Goal: Find specific page/section: Find specific page/section

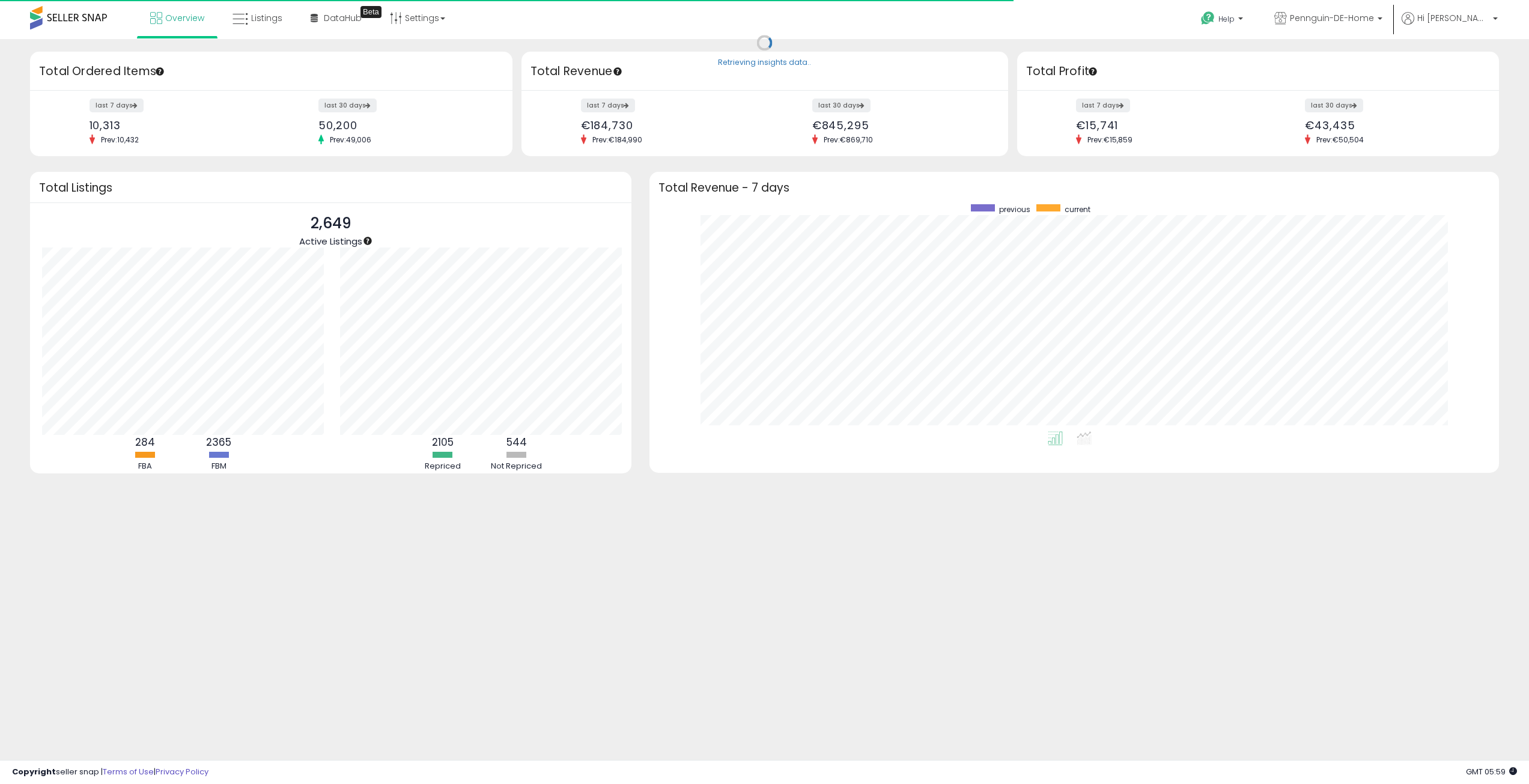
scroll to position [600534, 600015]
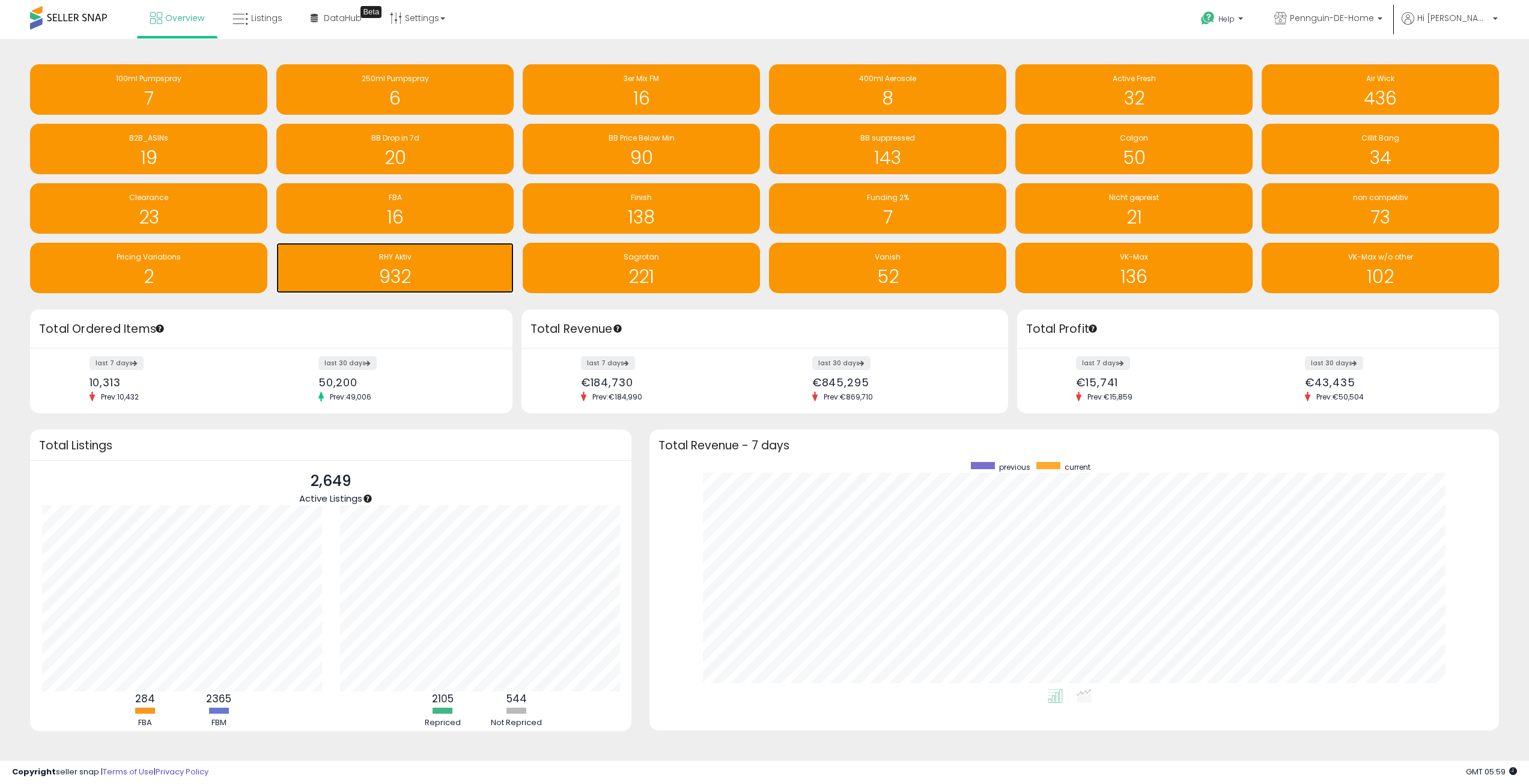
click at [426, 265] on div "932" at bounding box center [395, 269] width 225 height 35
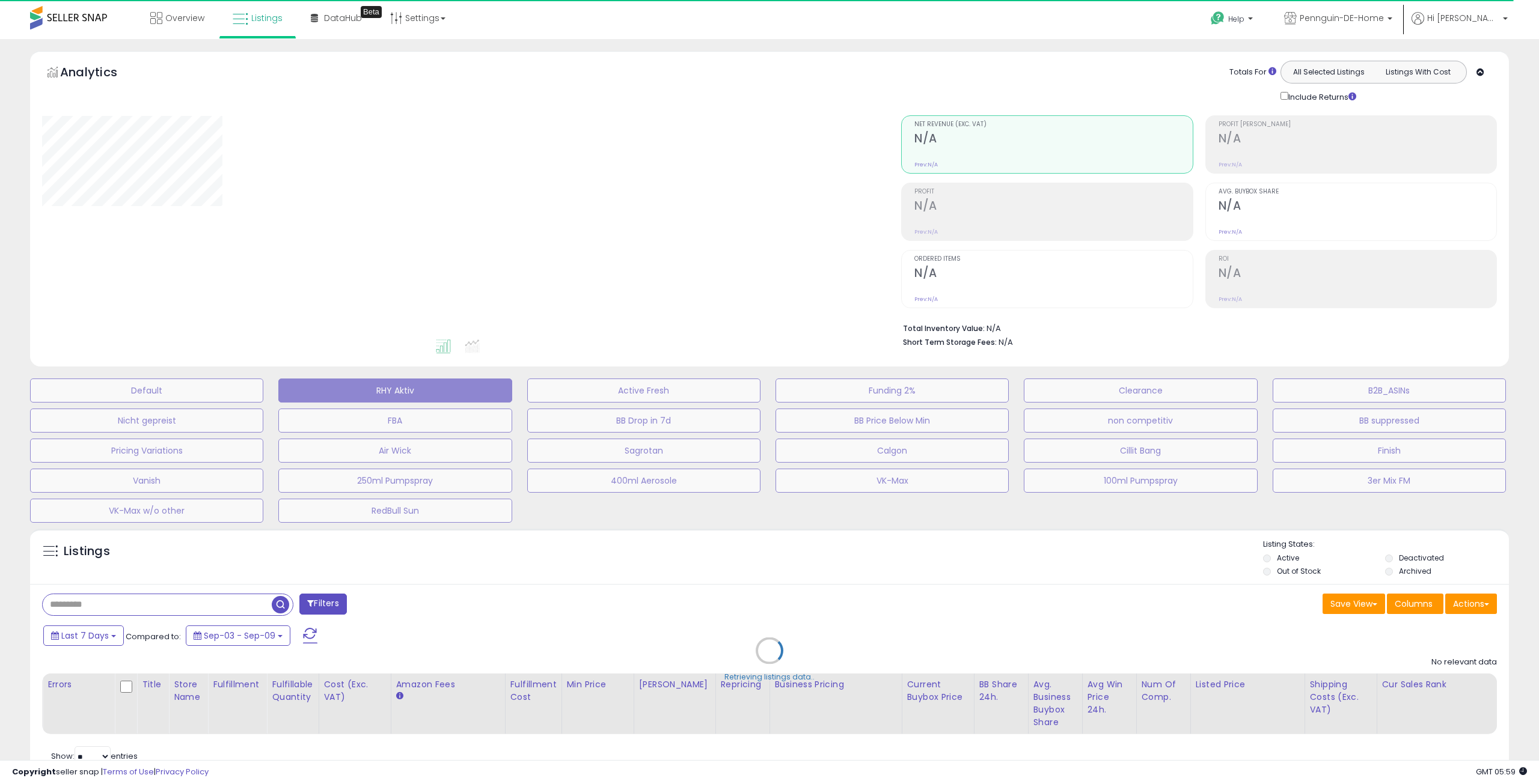
select select "**"
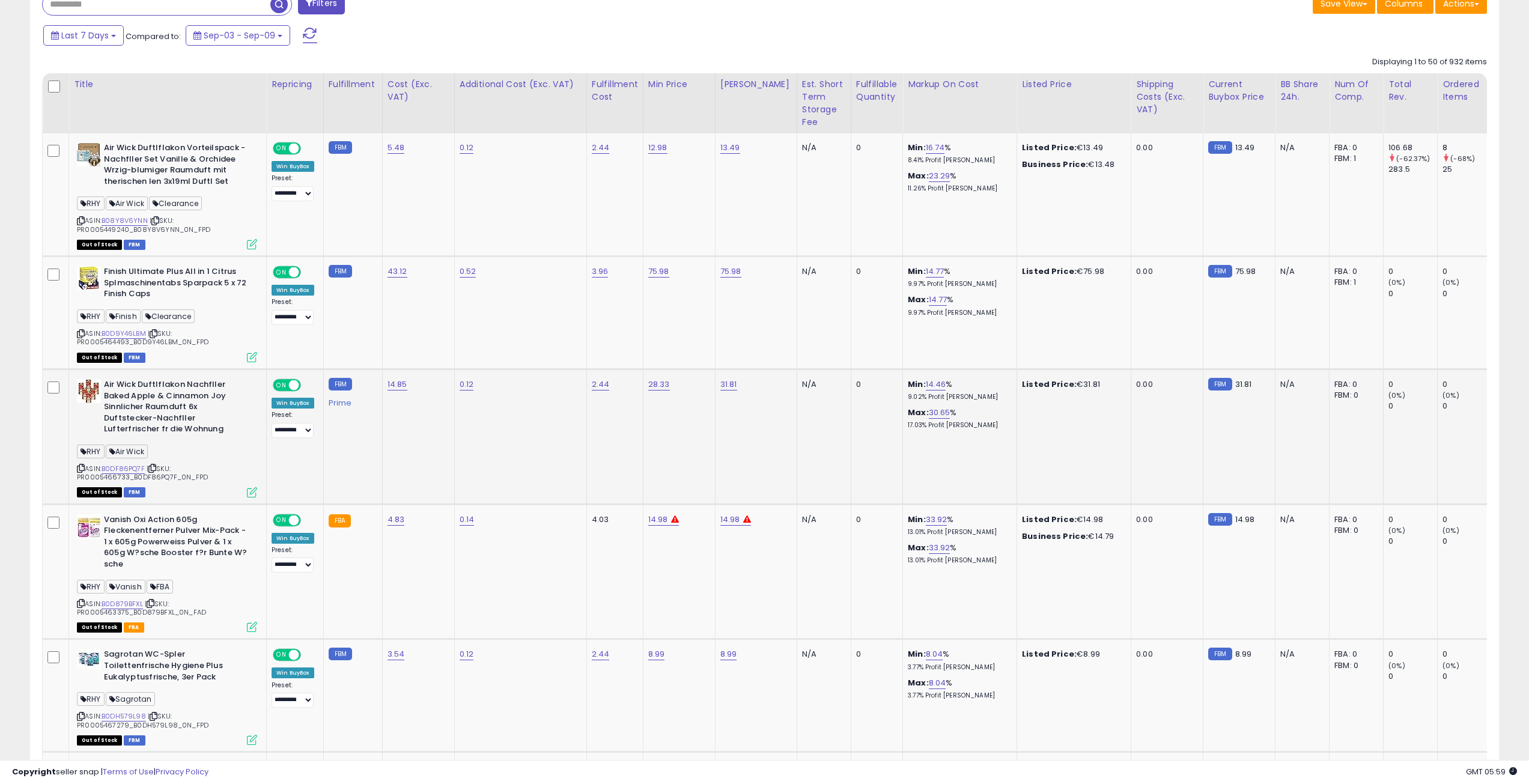
scroll to position [601, 0]
click at [125, 599] on link "B0D879BFXL" at bounding box center [122, 604] width 42 height 10
click at [186, 599] on span "| SKU: PR0005463375_B0D879BFXL_0N_FAD" at bounding box center [142, 607] width 129 height 18
copy span "PR0005463375_B0D879BFXL_0N_FAD"
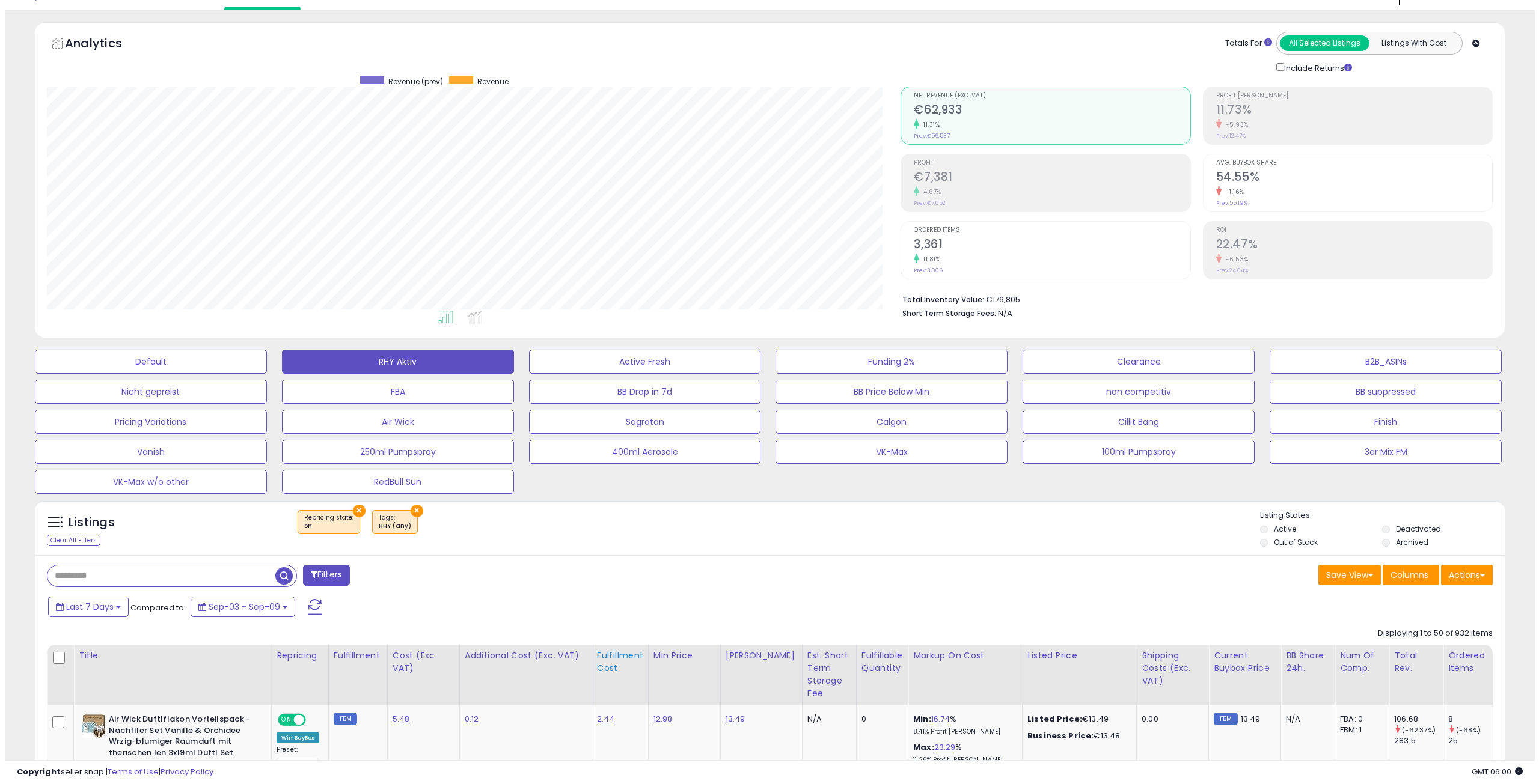
scroll to position [0, 0]
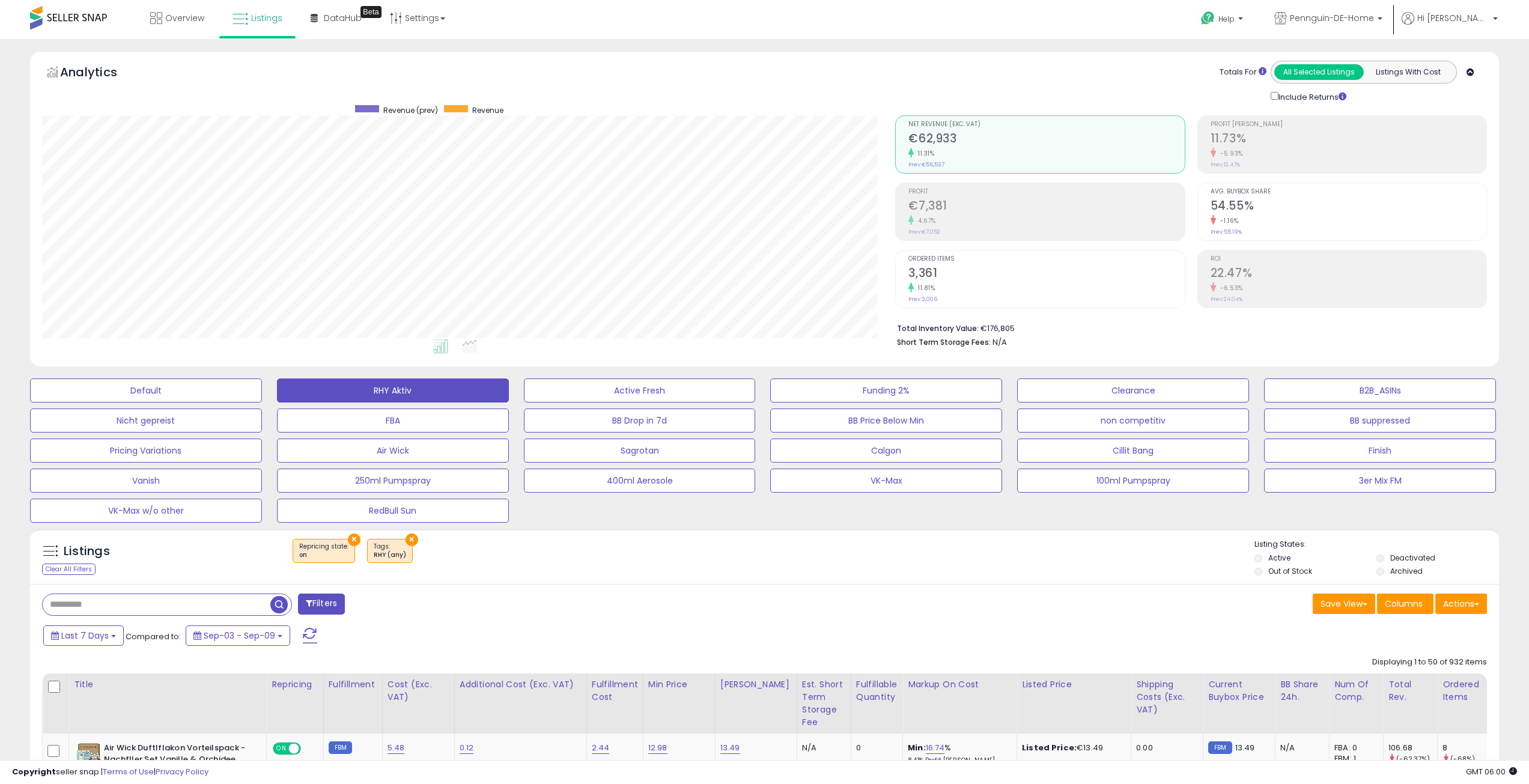
click at [660, 574] on div "Listings Clear All Filters × Repricing state : on" at bounding box center [764, 559] width 1469 height 41
click at [1070, 390] on button "Clearance" at bounding box center [1133, 390] width 232 height 24
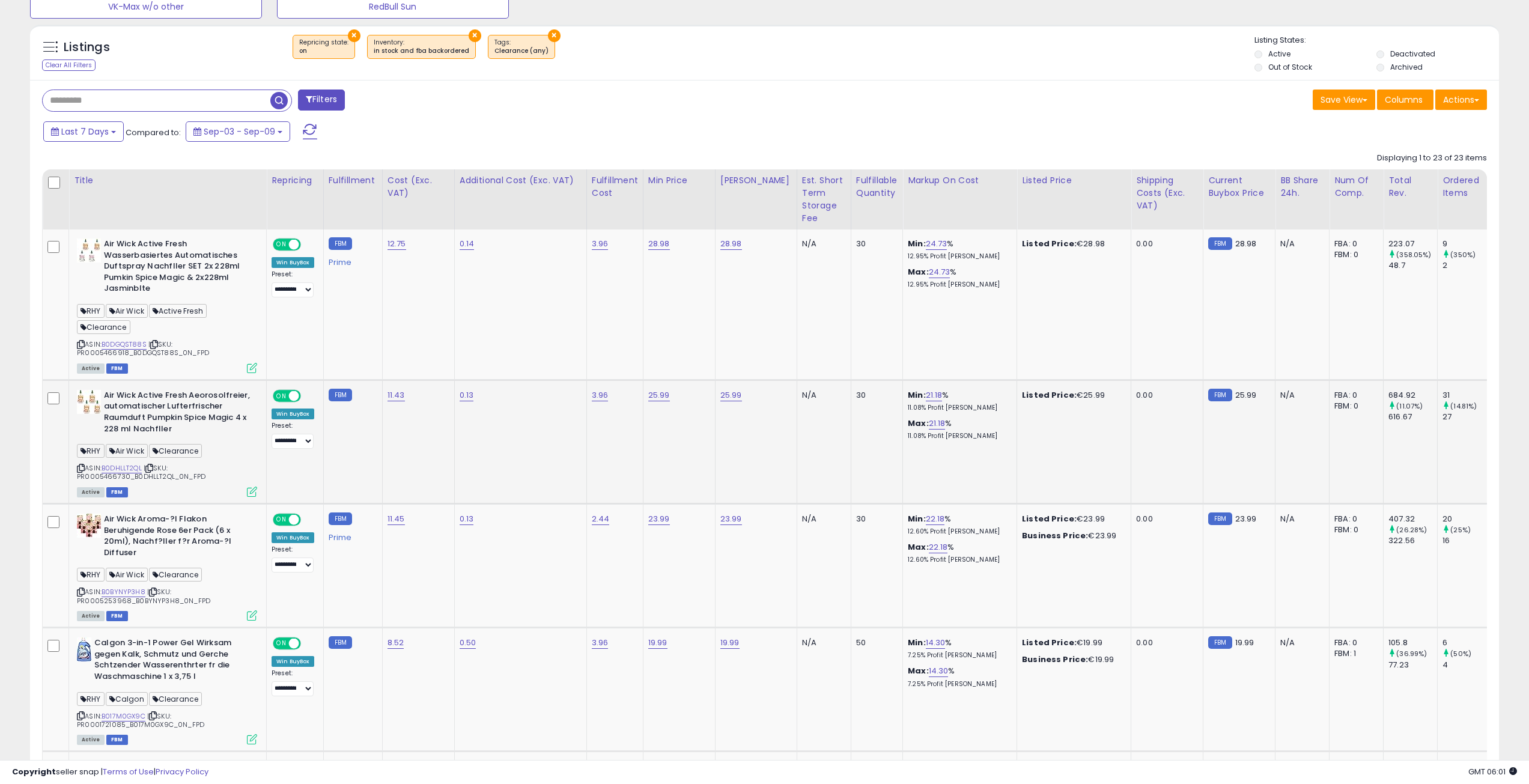
scroll to position [541, 0]
